Goal: Find specific page/section: Find specific page/section

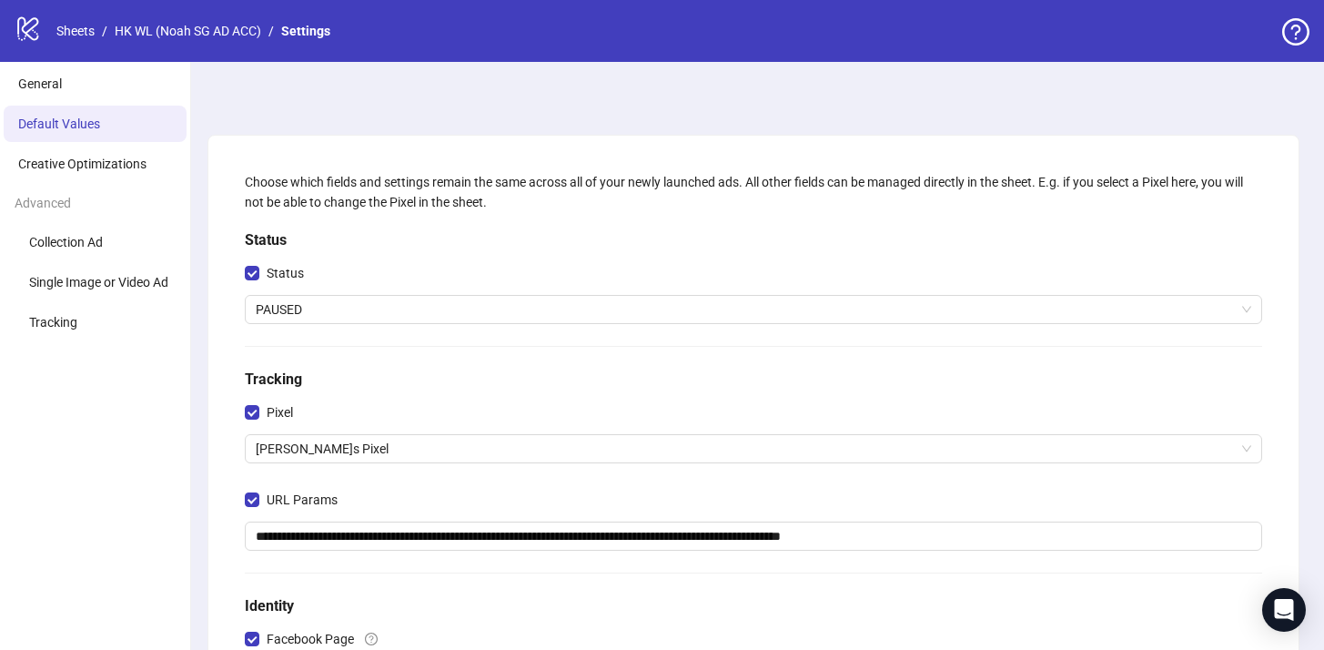
scroll to position [463, 0]
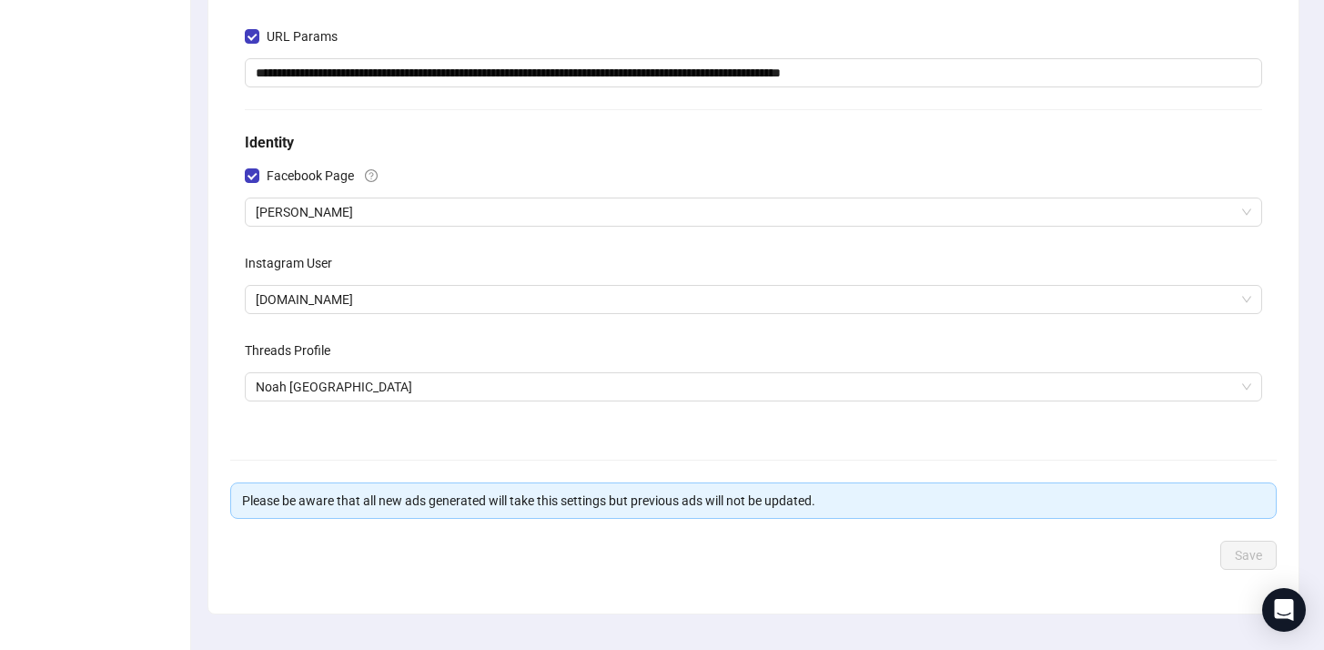
click at [113, 61] on ul "General Default Values Creative Optimizations Advanced Collection Ad Single Ima…" at bounding box center [95, 143] width 191 height 1088
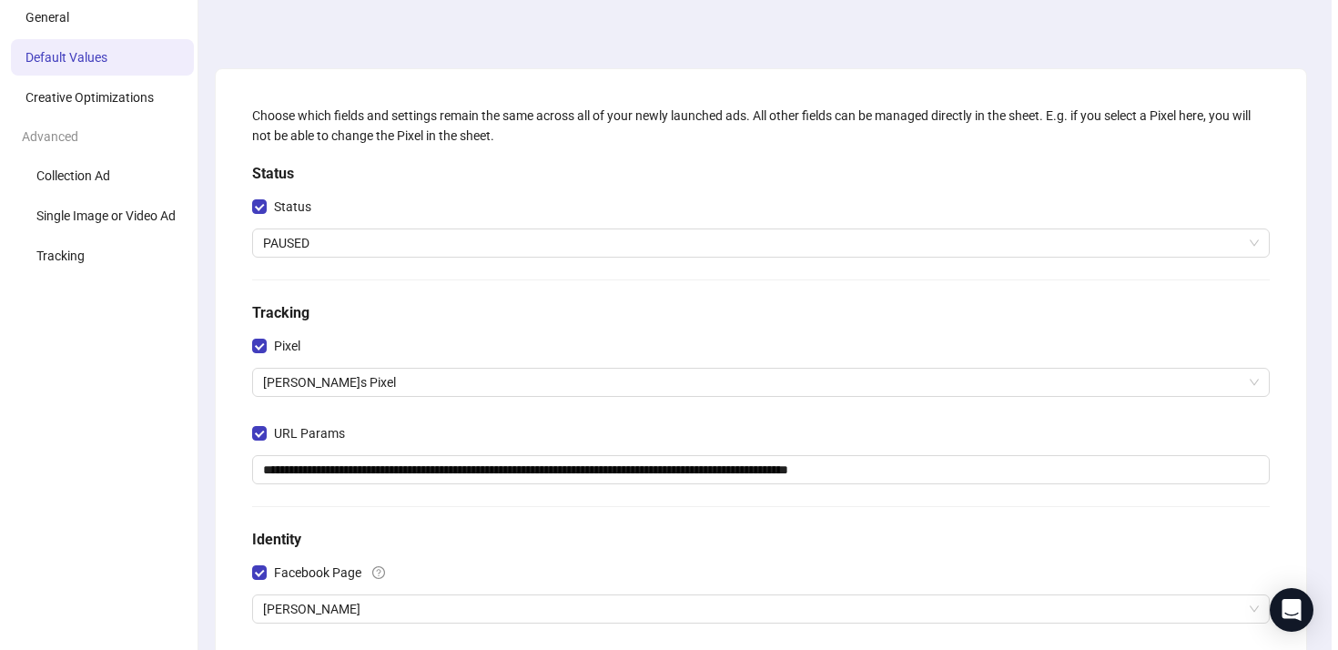
scroll to position [0, 0]
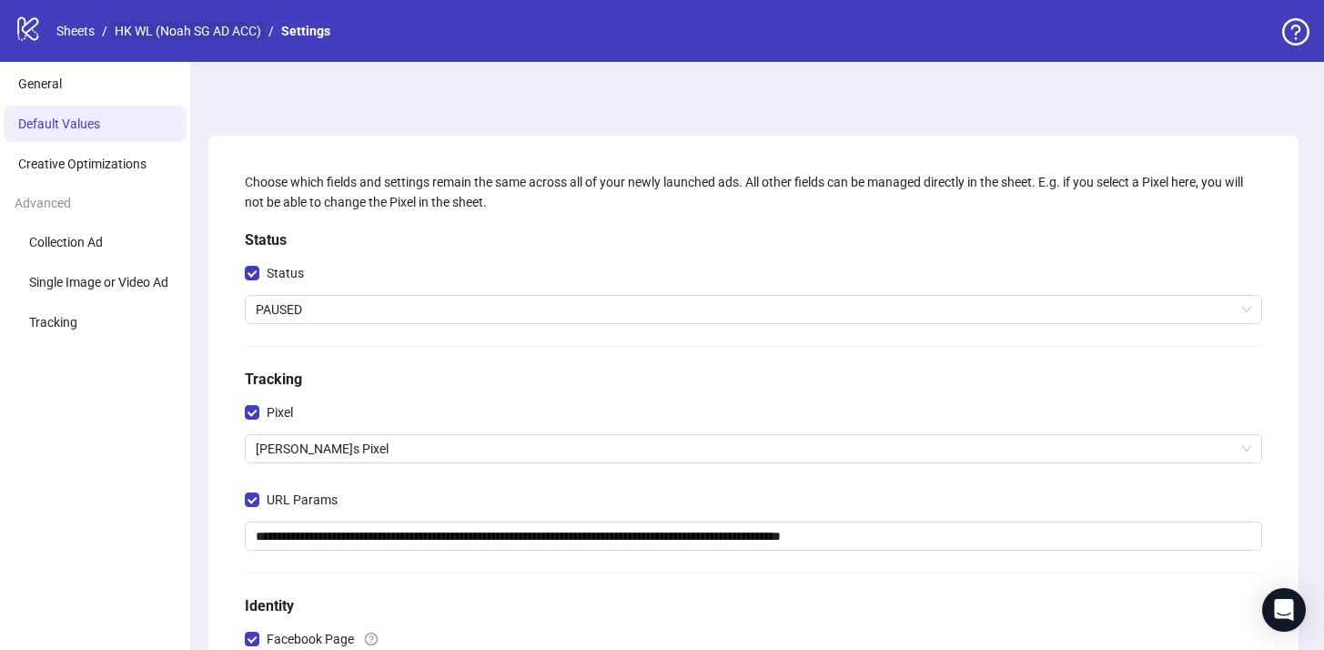
click at [157, 25] on link "HK WL (Noah SG AD ACC)" at bounding box center [188, 31] width 154 height 20
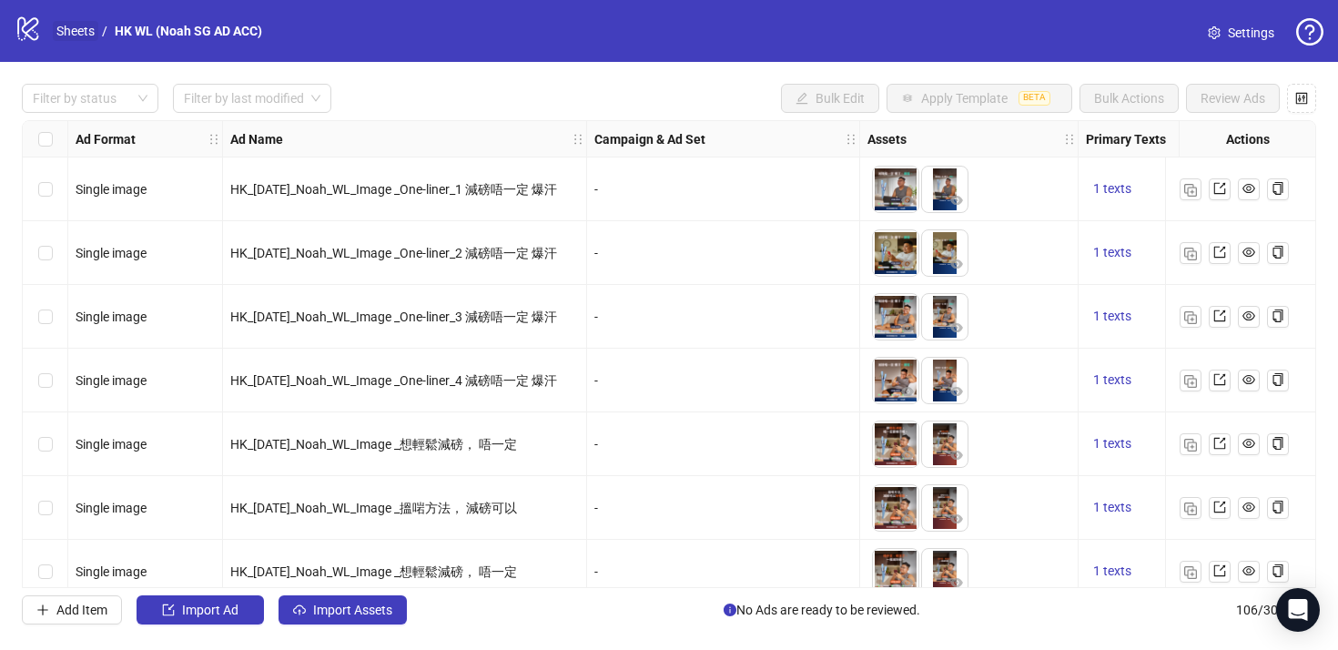
click at [91, 36] on link "Sheets" at bounding box center [75, 31] width 45 height 20
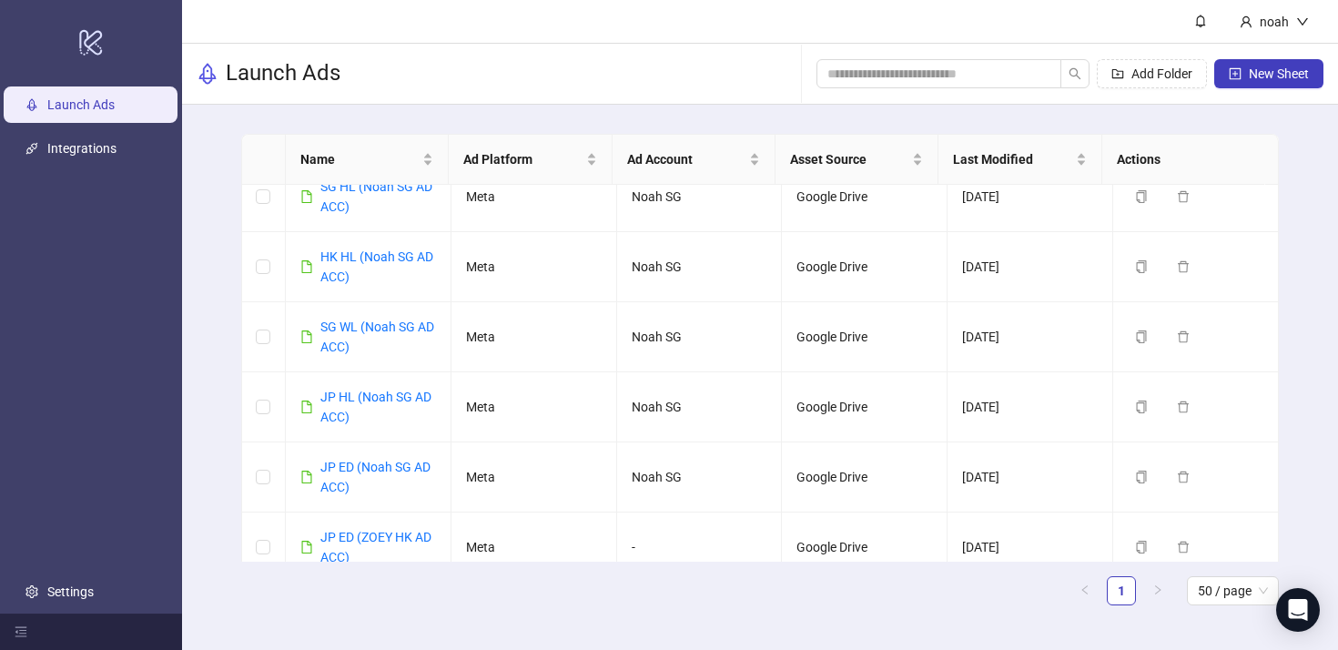
scroll to position [296, 0]
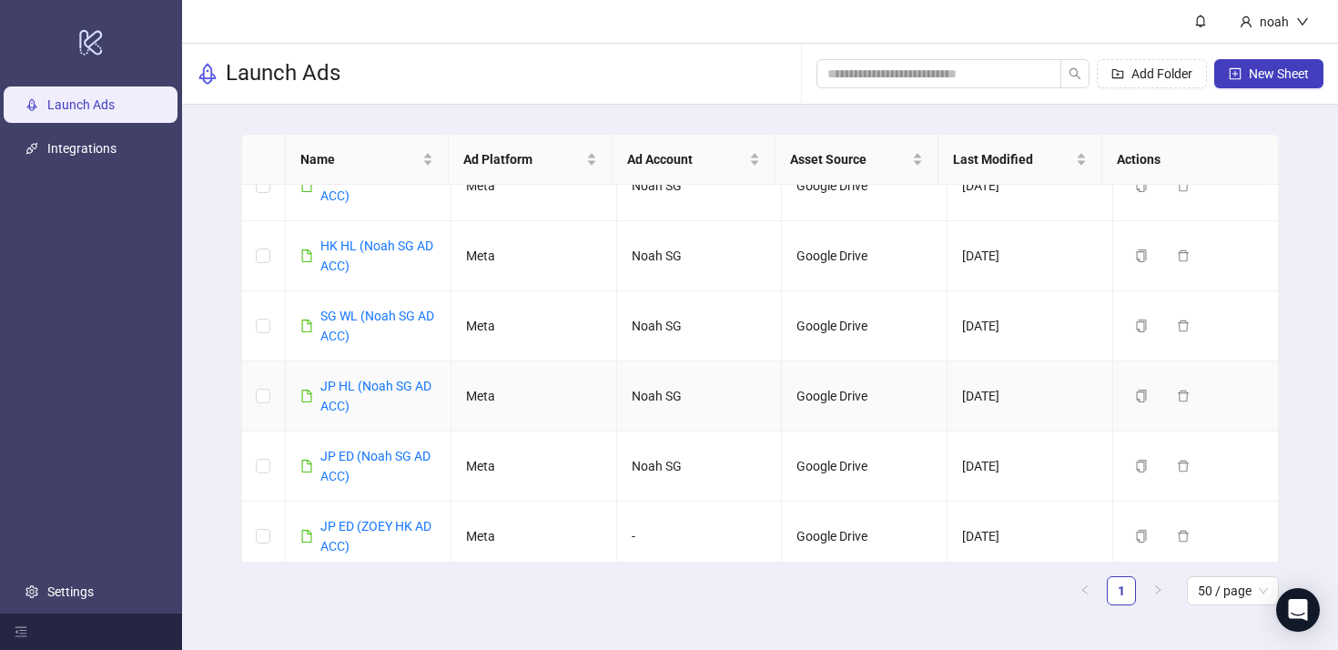
click at [375, 395] on div "JP HL (Noah SG AD ACC)" at bounding box center [378, 396] width 116 height 40
click at [388, 380] on link "JP HL (Noah SG AD ACC)" at bounding box center [375, 396] width 111 height 35
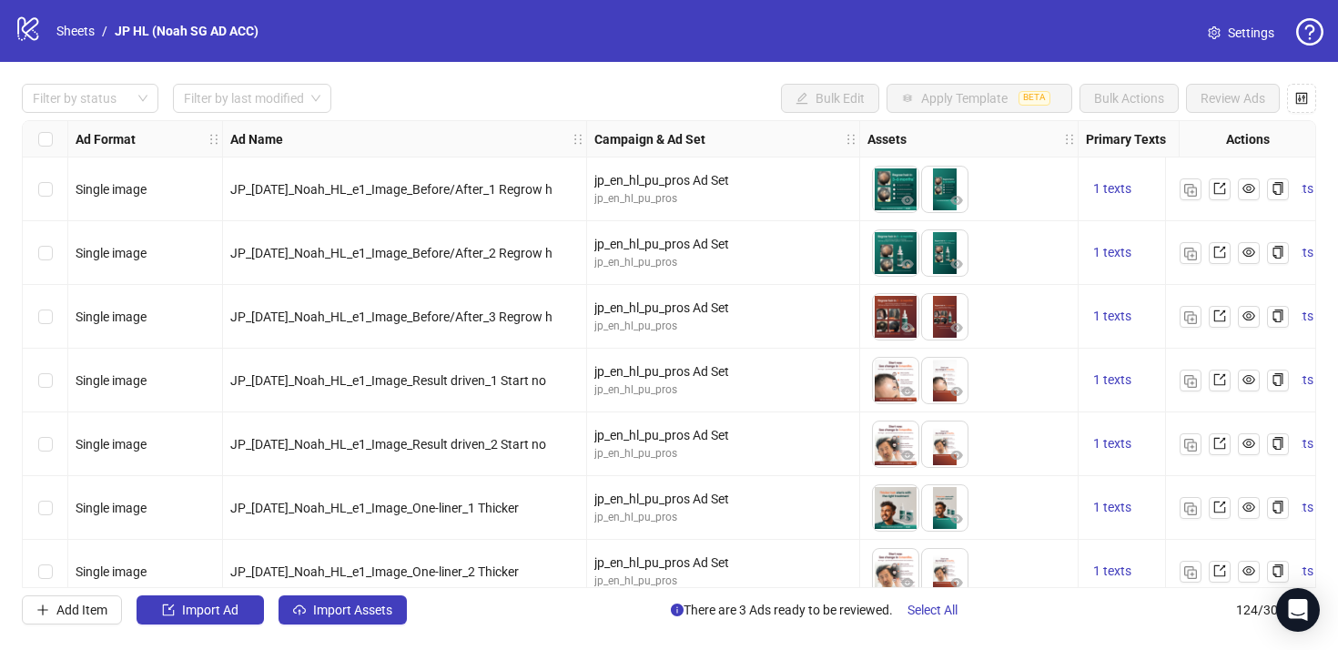
click at [759, 222] on div "jp_en_hl_pu_pros Ad Set jp_en_hl_pu_pros" at bounding box center [723, 253] width 273 height 64
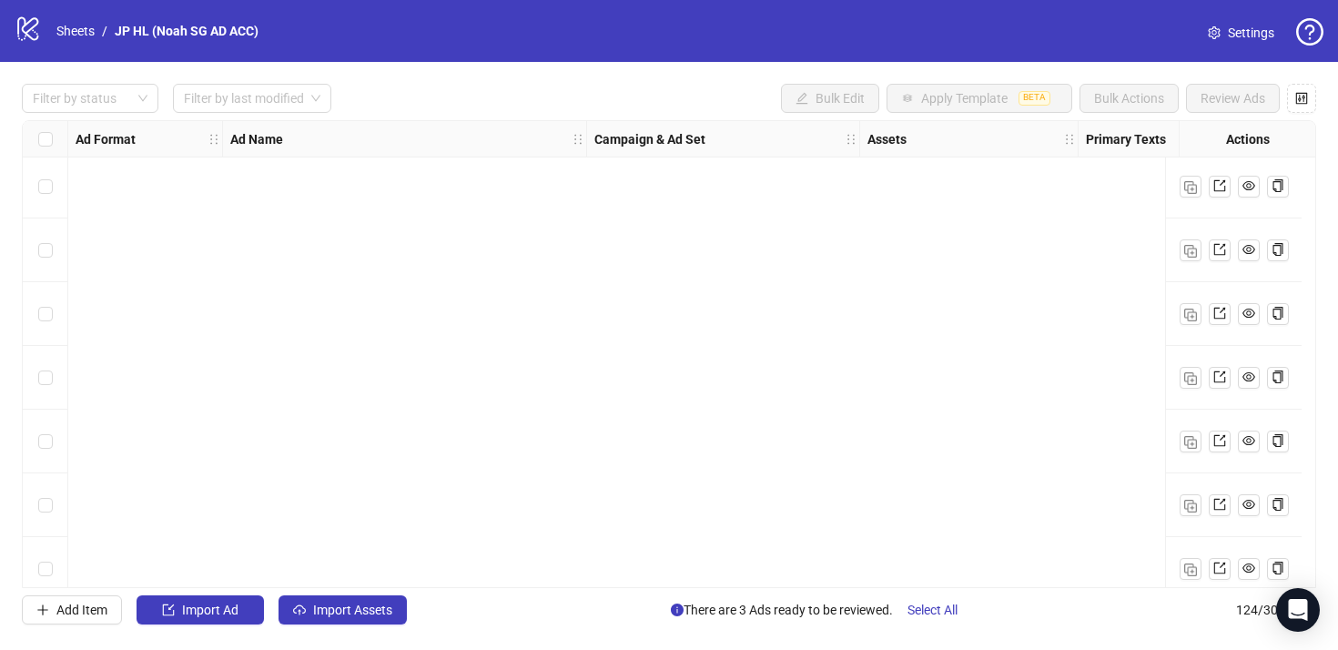
scroll to position [7476, 0]
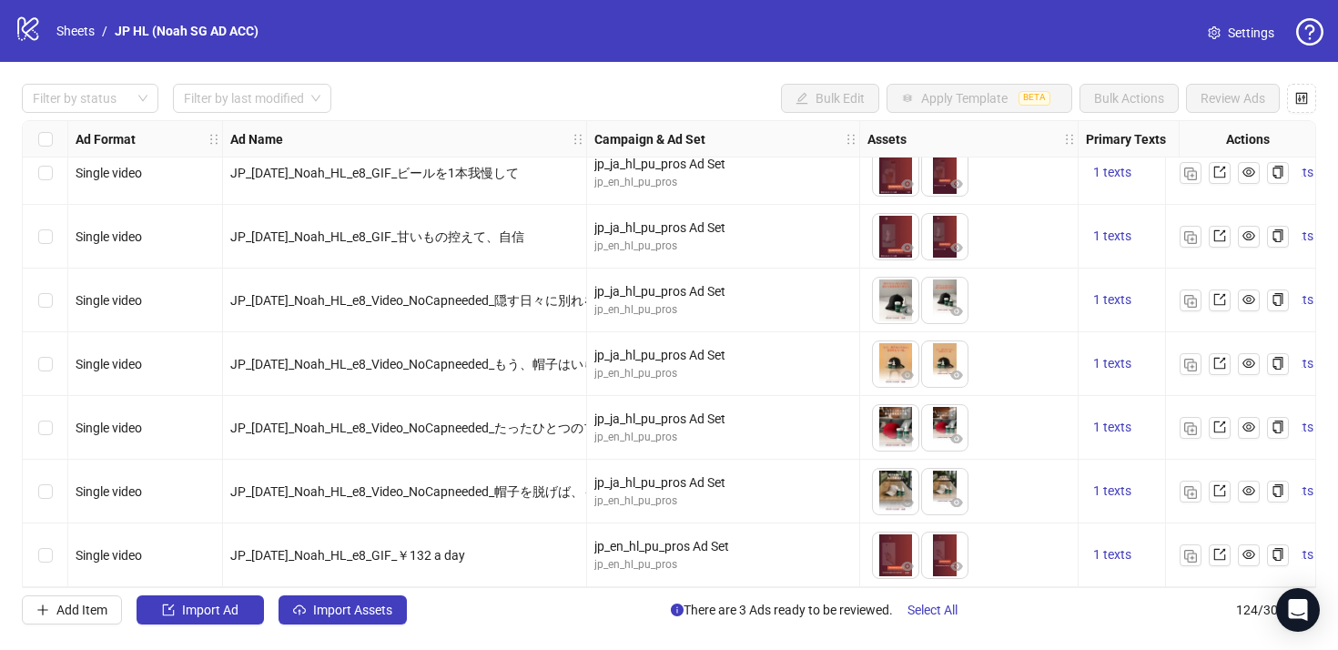
drag, startPoint x: 586, startPoint y: 136, endPoint x: 681, endPoint y: 141, distance: 94.7
click at [681, 139] on div "Ad Format Ad Name Campaign & Ad Set Assets Primary Texts Headlines Descriptions…" at bounding box center [1028, 139] width 1920 height 0
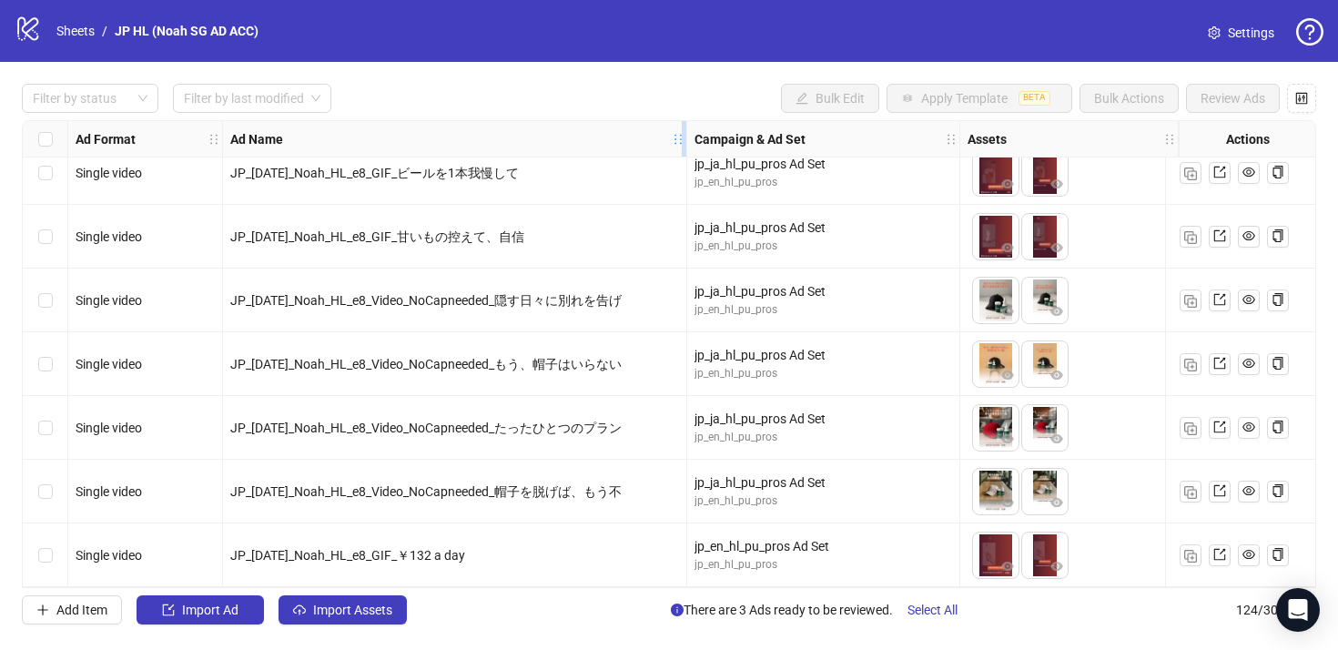
drag, startPoint x: 583, startPoint y: 131, endPoint x: 683, endPoint y: 134, distance: 100.1
click at [683, 134] on div "Resize Ad Name column" at bounding box center [684, 138] width 5 height 35
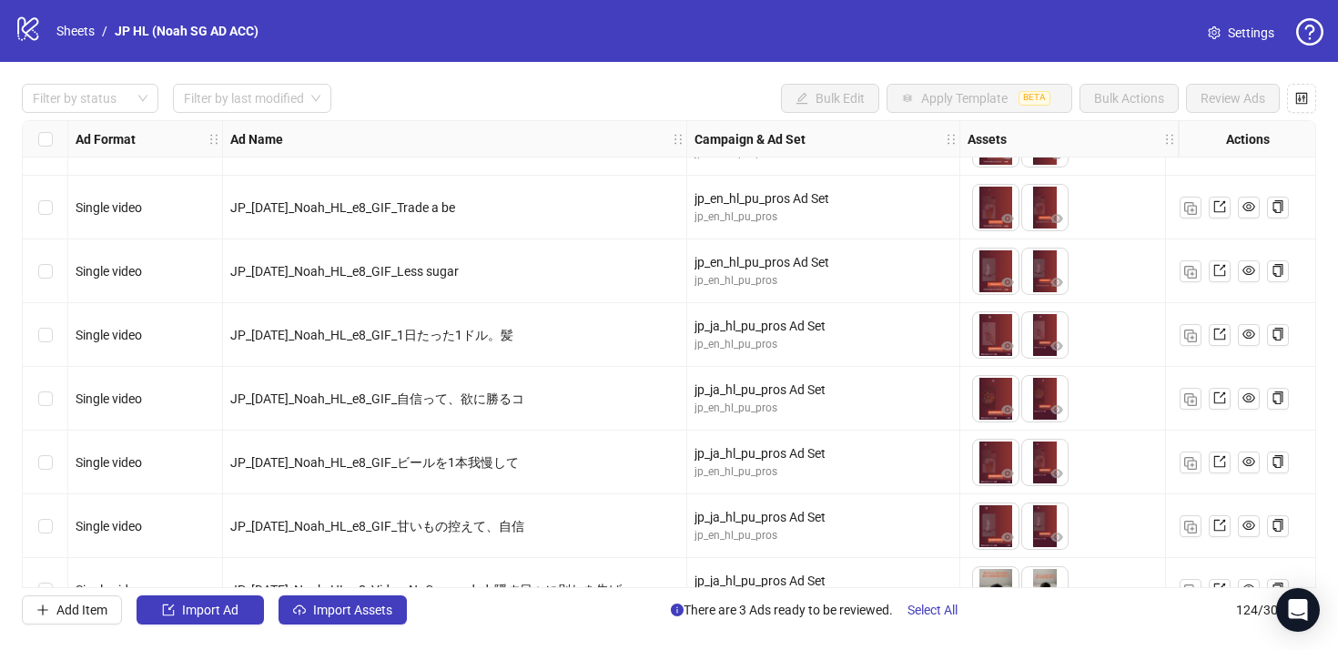
scroll to position [7042, 0]
